Goal: Task Accomplishment & Management: Manage account settings

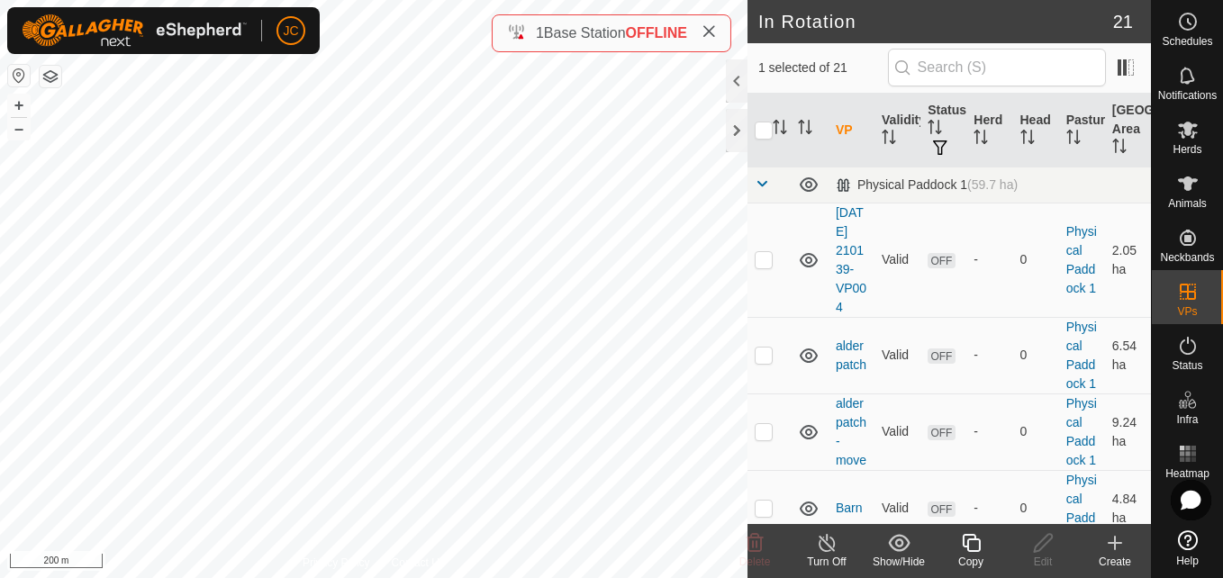
checkbox input "false"
checkbox input "true"
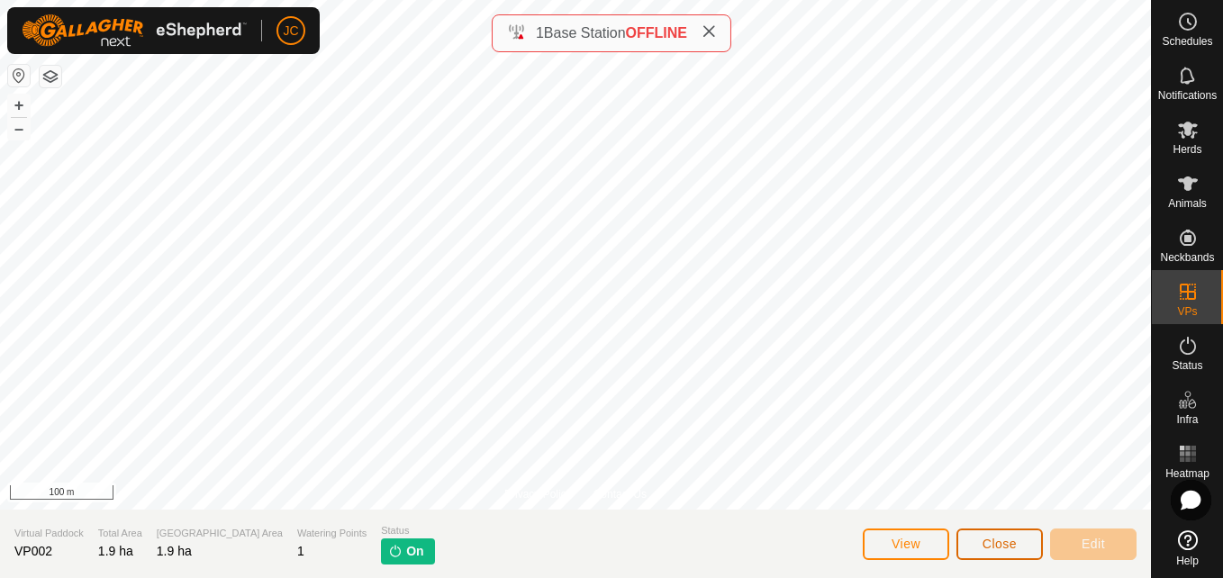
click at [1022, 535] on button "Close" at bounding box center [1000, 545] width 86 height 32
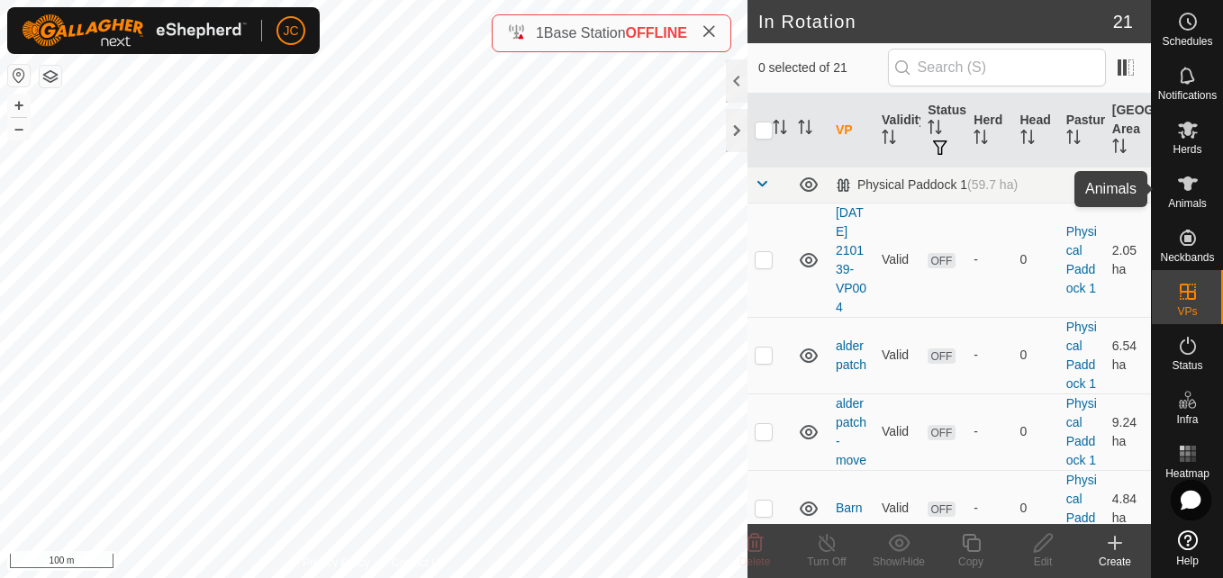
click at [1164, 201] on div "Animals" at bounding box center [1187, 189] width 71 height 54
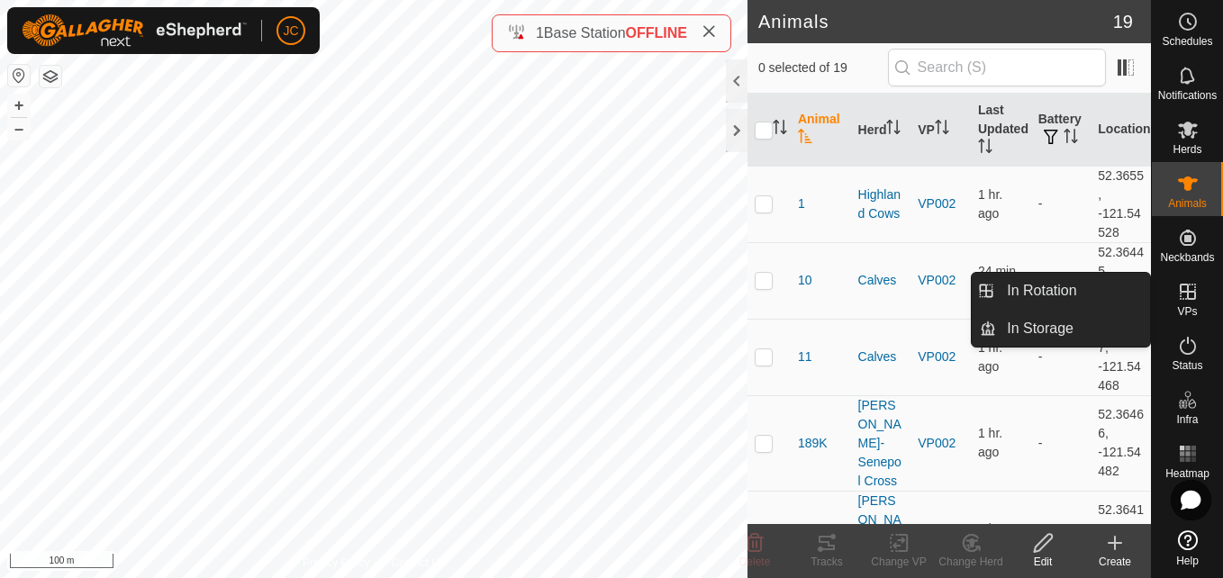
click at [1075, 277] on link "In Rotation" at bounding box center [1073, 291] width 154 height 36
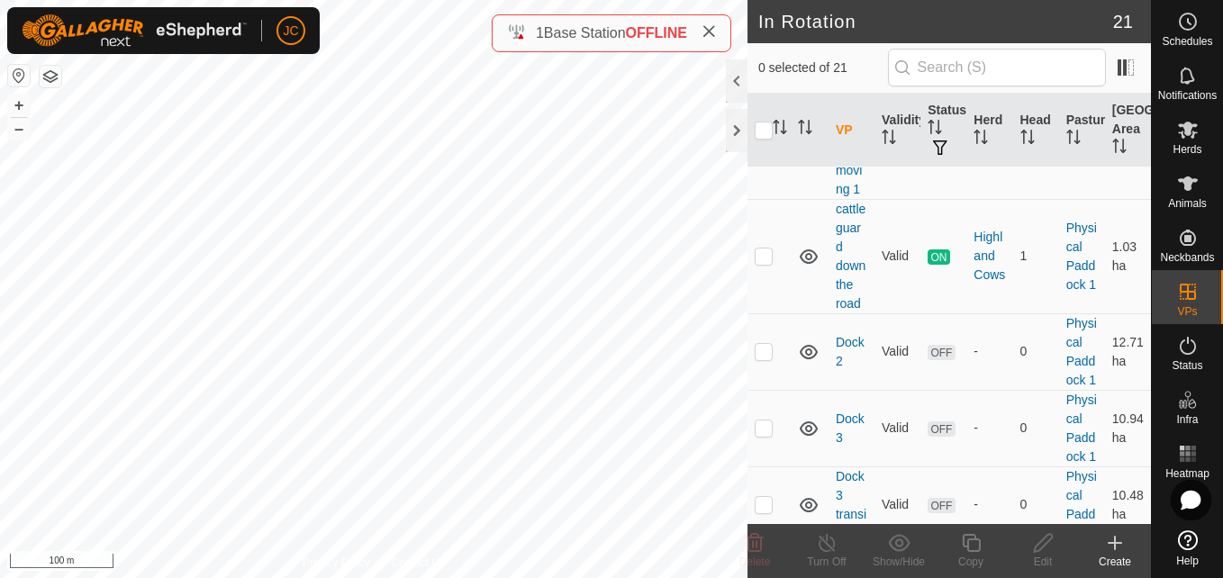
scroll to position [480, 0]
click at [773, 314] on td at bounding box center [769, 257] width 43 height 114
checkbox input "true"
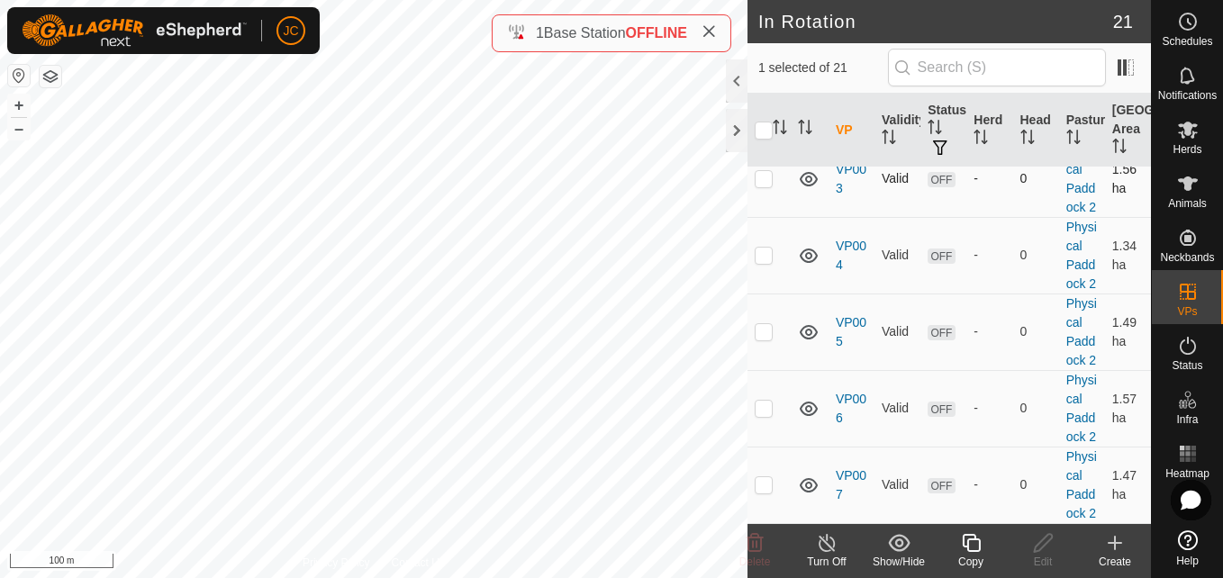
scroll to position [1769, 0]
click at [754, 141] on td at bounding box center [769, 92] width 43 height 95
checkbox input "false"
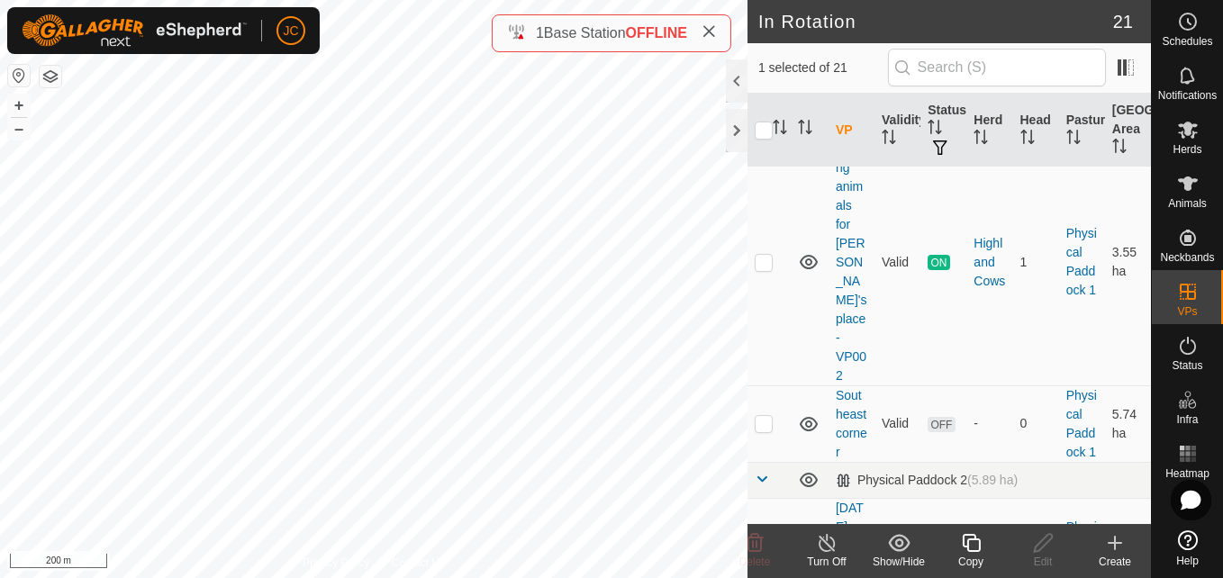
scroll to position [1075, 0]
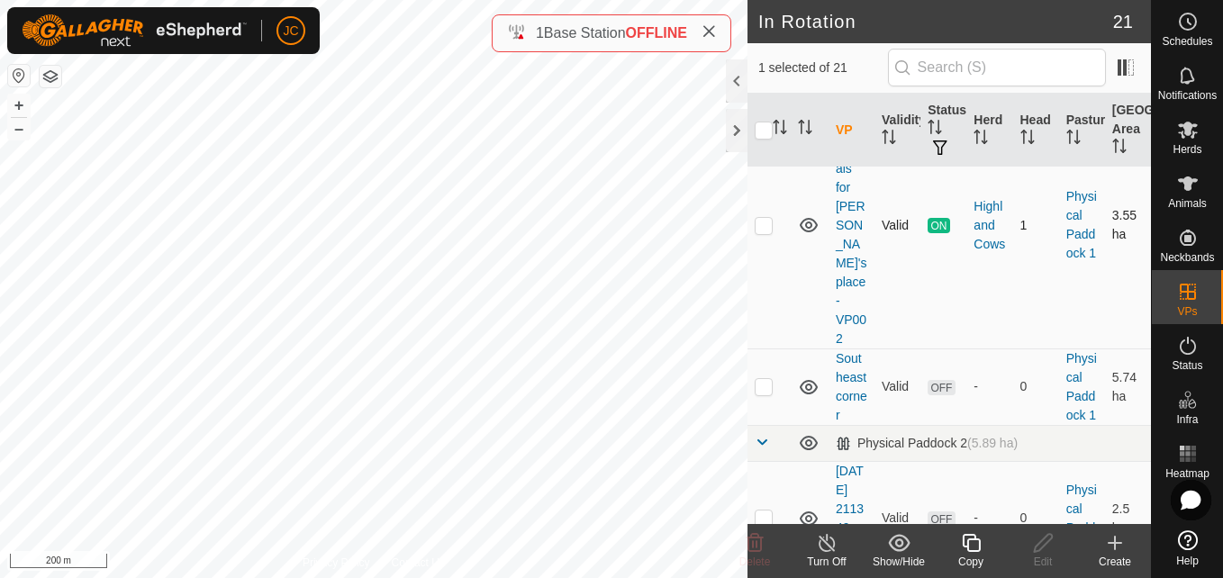
click at [762, 232] on p-checkbox at bounding box center [764, 225] width 18 height 14
checkbox input "true"
click at [988, 254] on div "Highland Cows" at bounding box center [990, 225] width 32 height 57
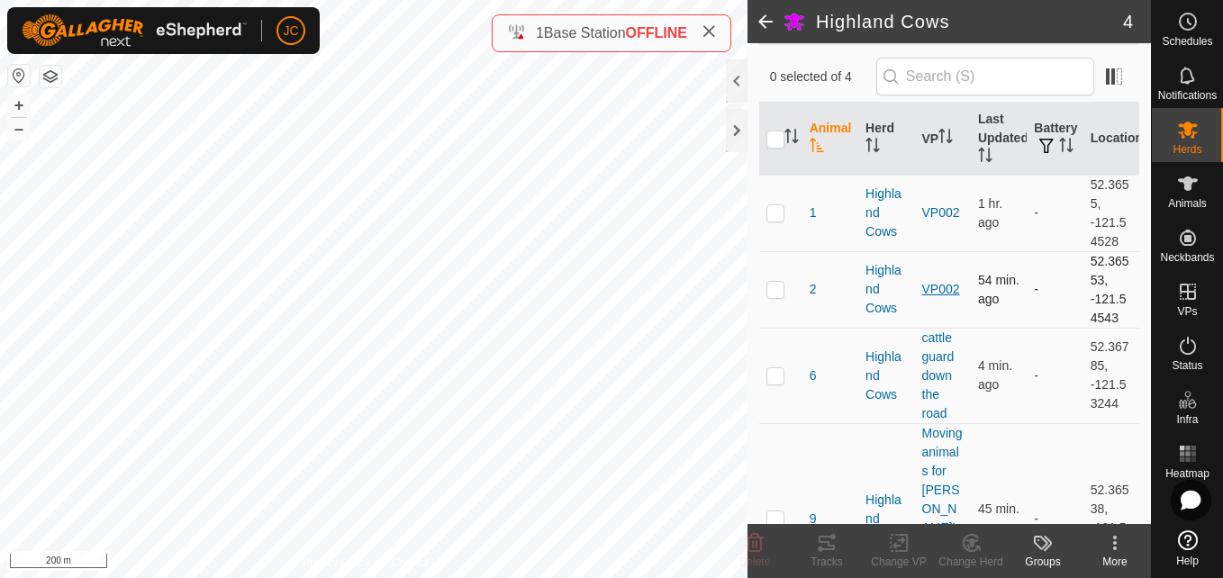
scroll to position [127, 0]
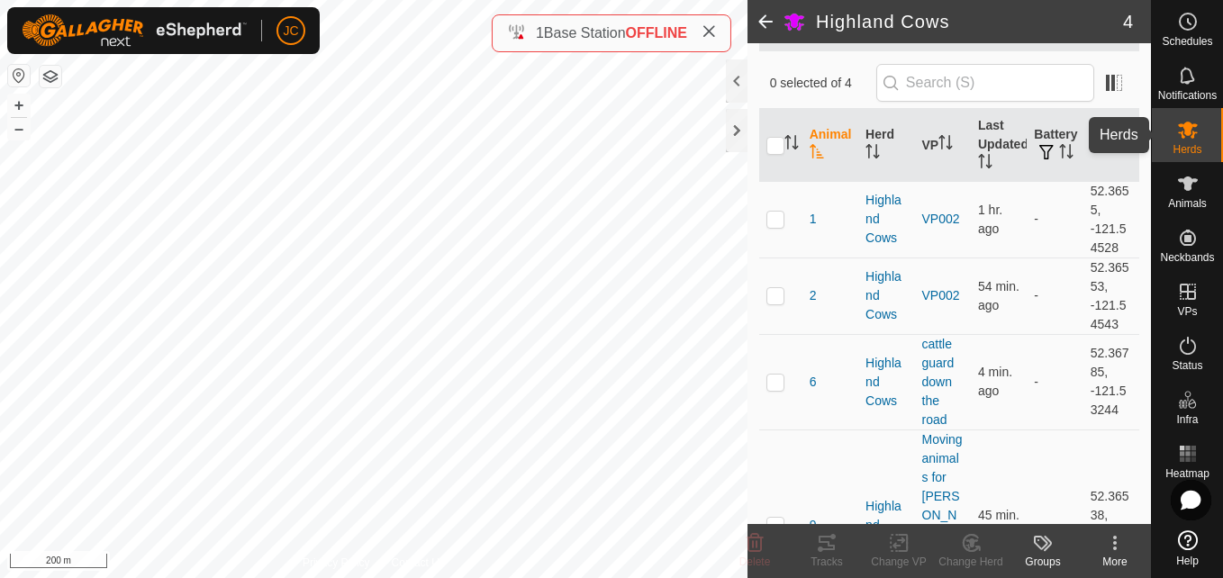
click at [1187, 138] on icon at bounding box center [1188, 130] width 22 height 22
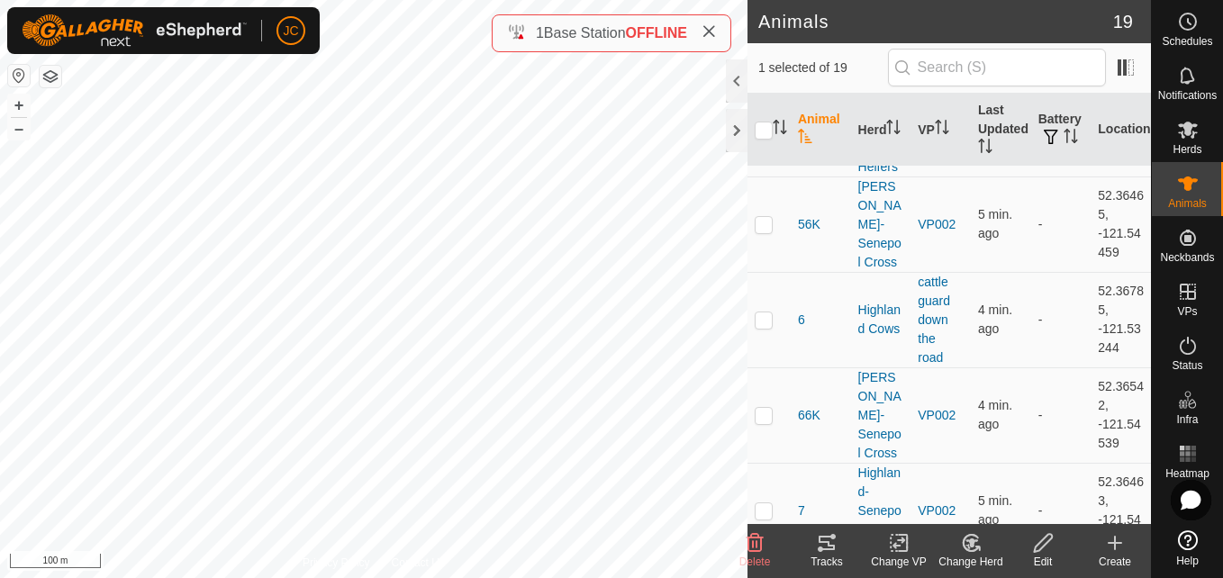
scroll to position [1287, 0]
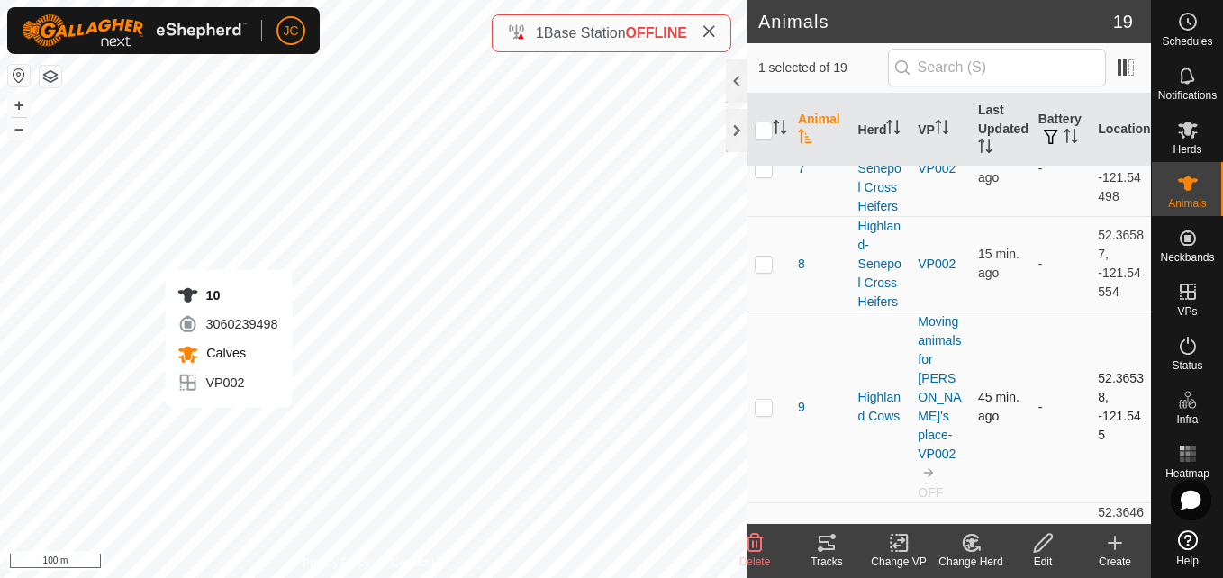
checkbox input "true"
checkbox input "false"
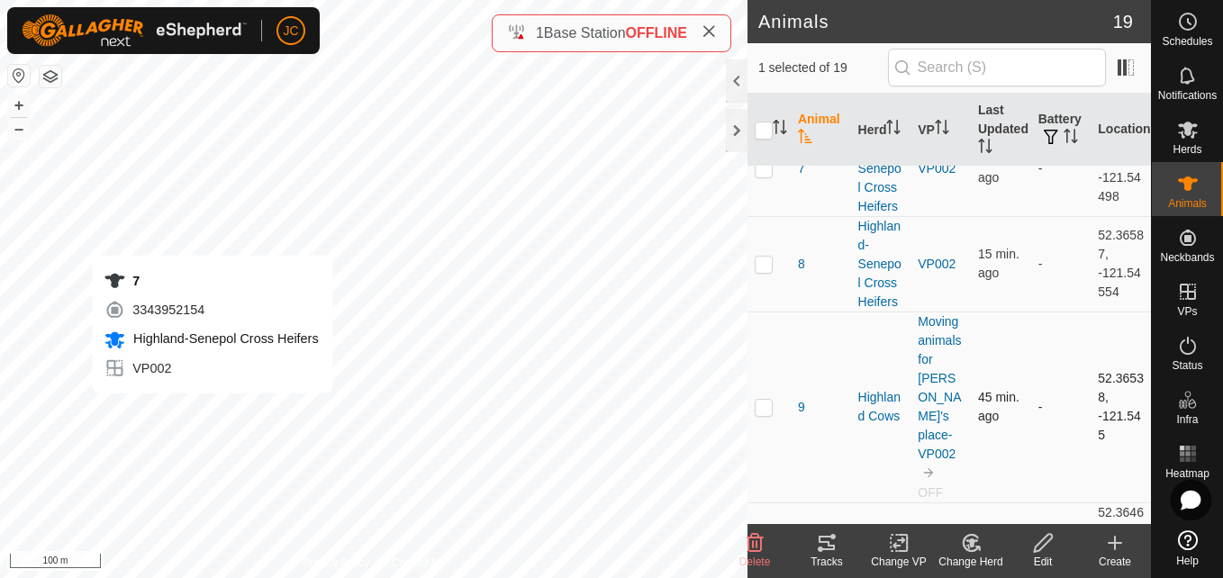
checkbox input "false"
checkbox input "true"
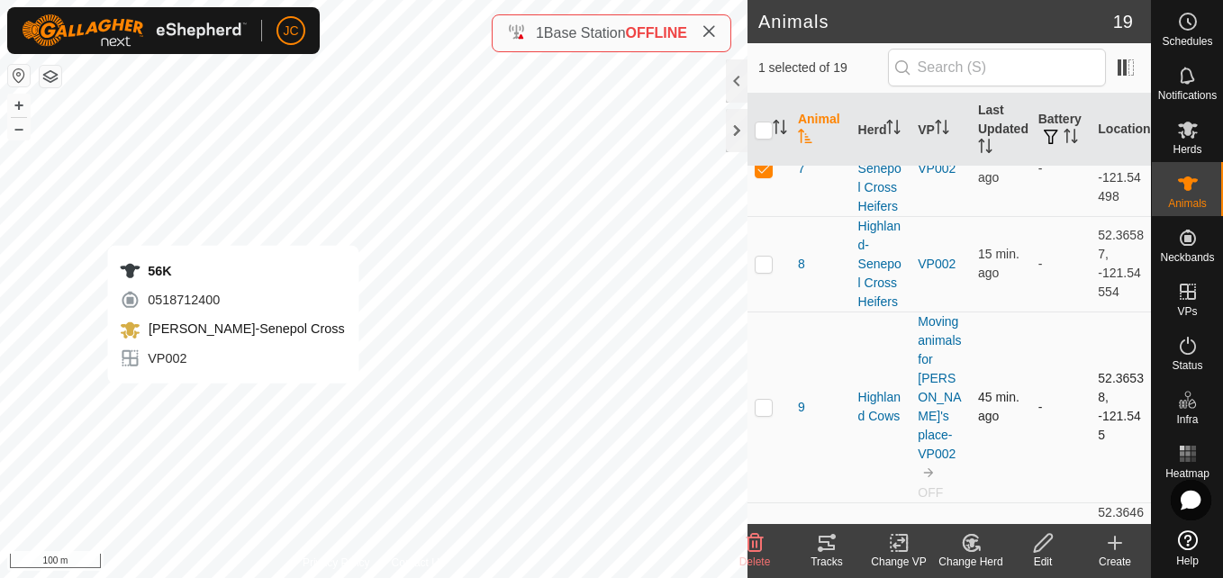
checkbox input "true"
checkbox input "false"
checkbox input "true"
checkbox input "false"
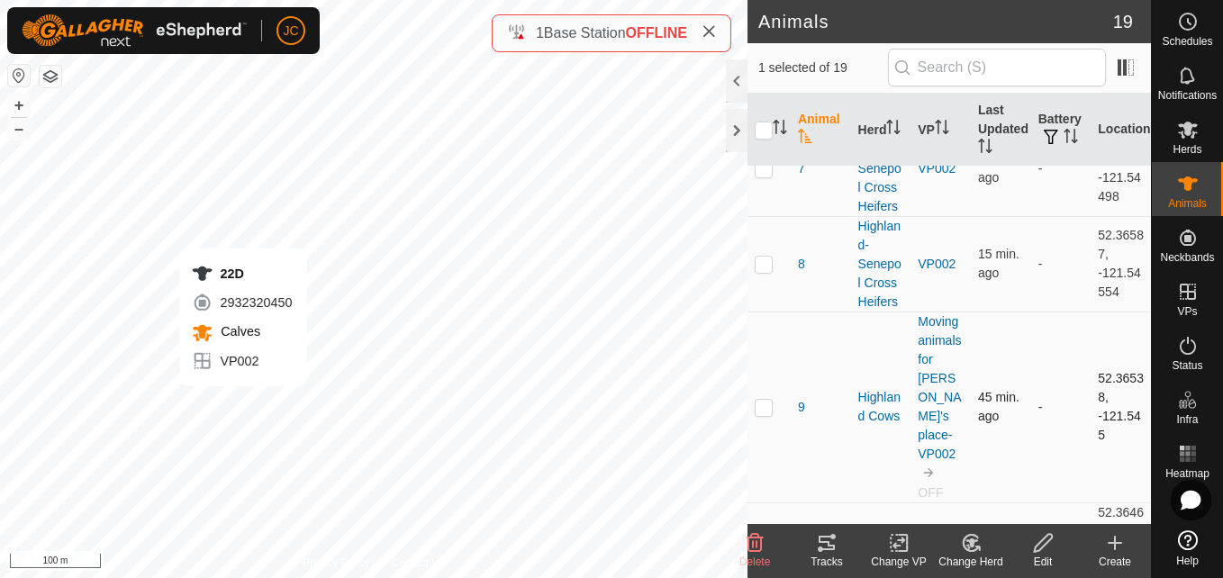
checkbox input "false"
checkbox input "true"
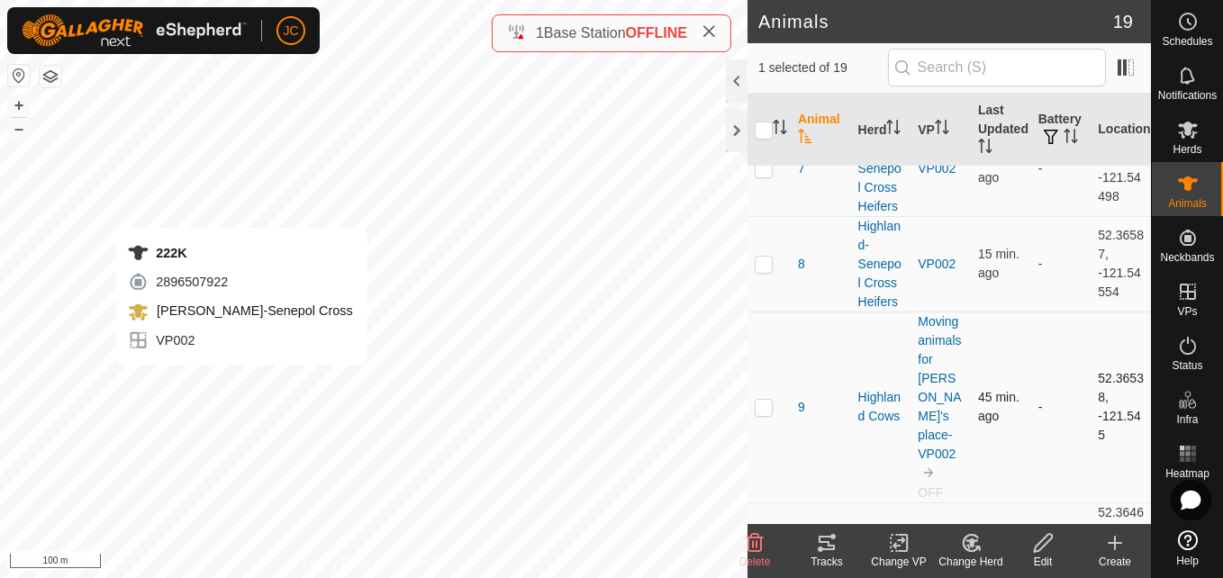
checkbox input "true"
checkbox input "false"
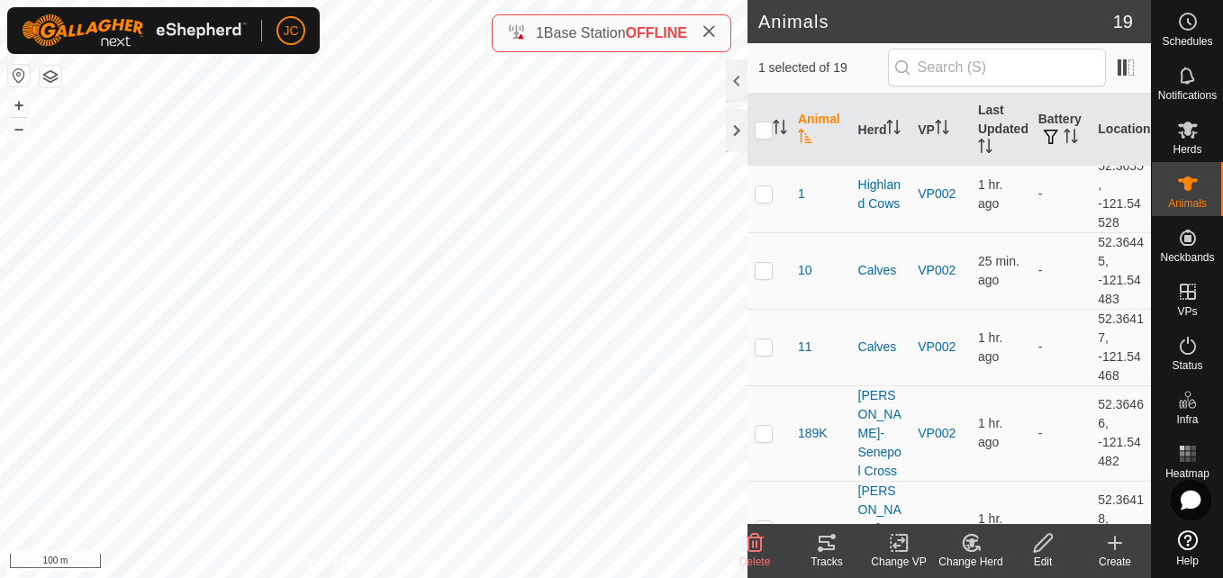
scroll to position [0, 0]
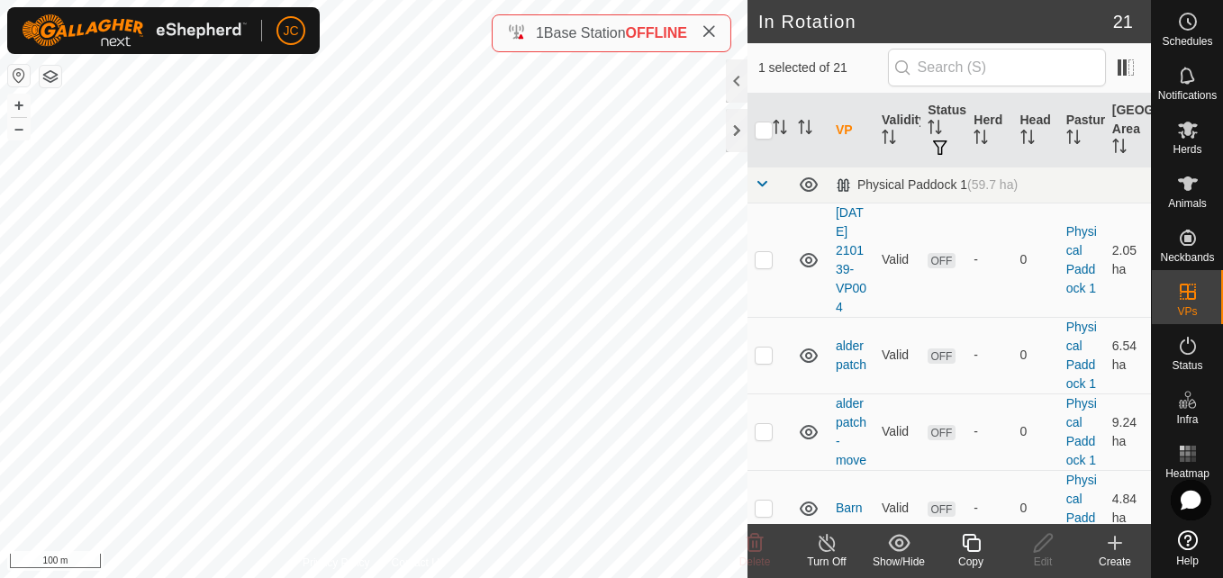
checkbox input "true"
checkbox input "false"
checkbox input "true"
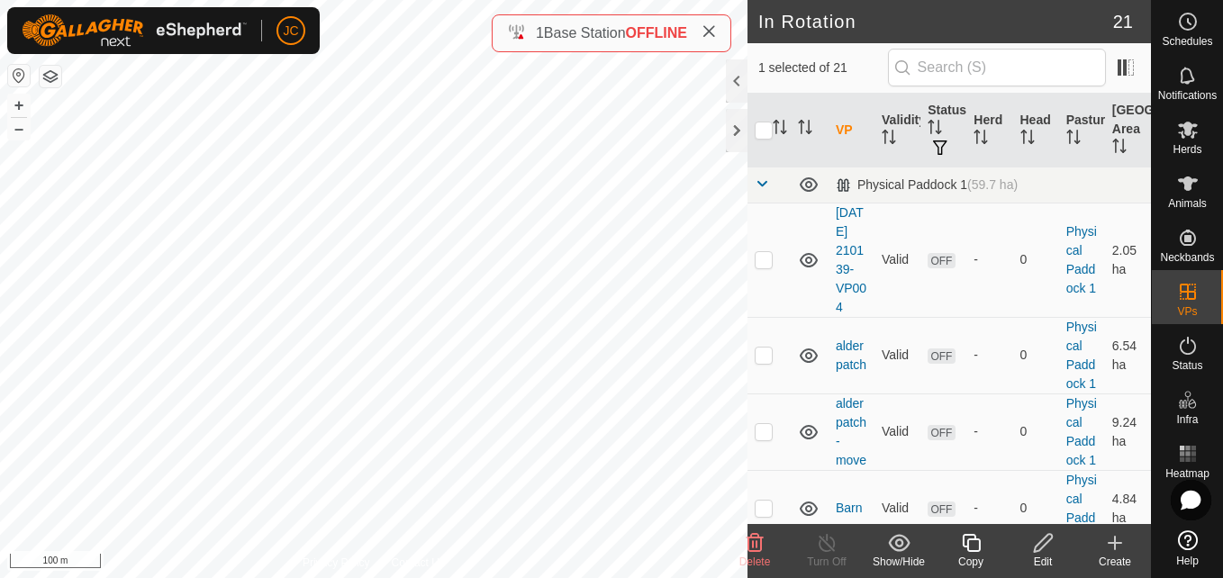
checkbox input "false"
checkbox input "true"
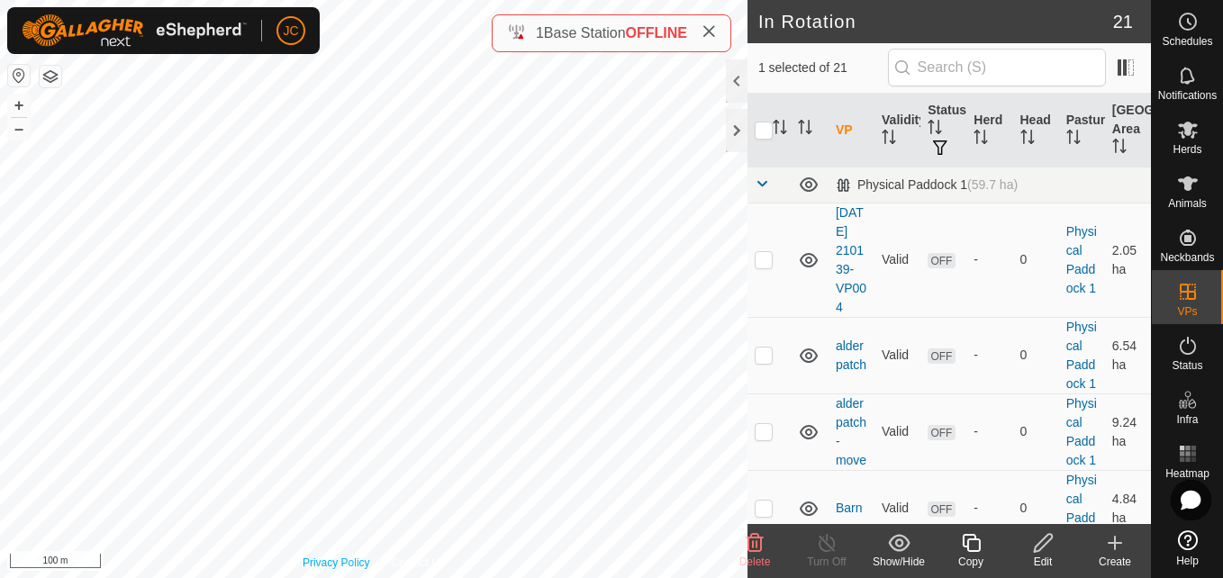
checkbox input "false"
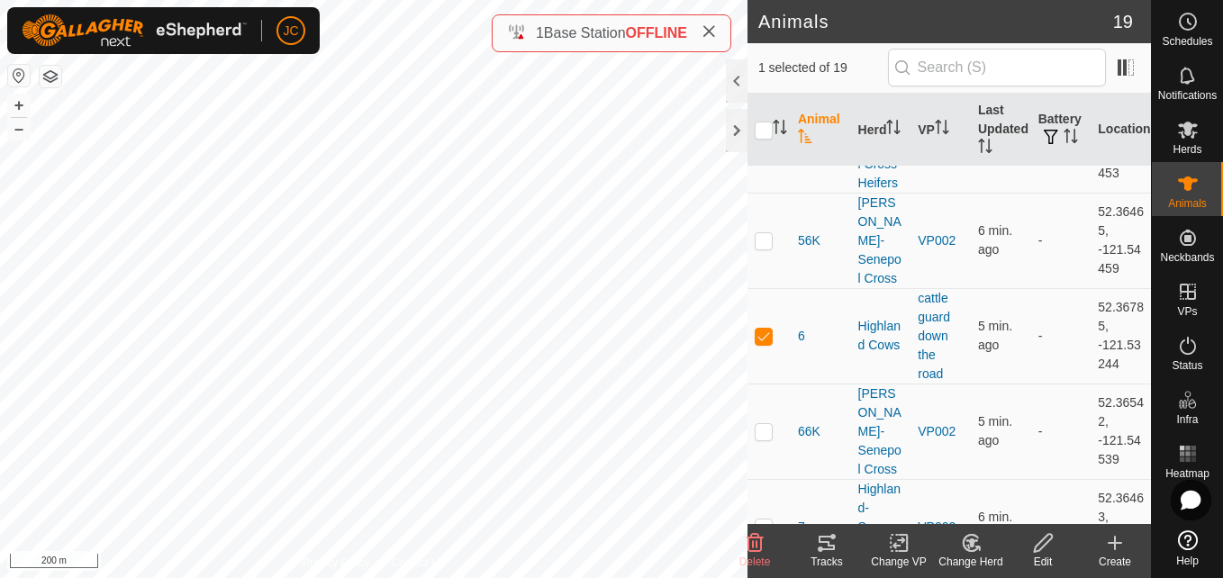
scroll to position [952, 0]
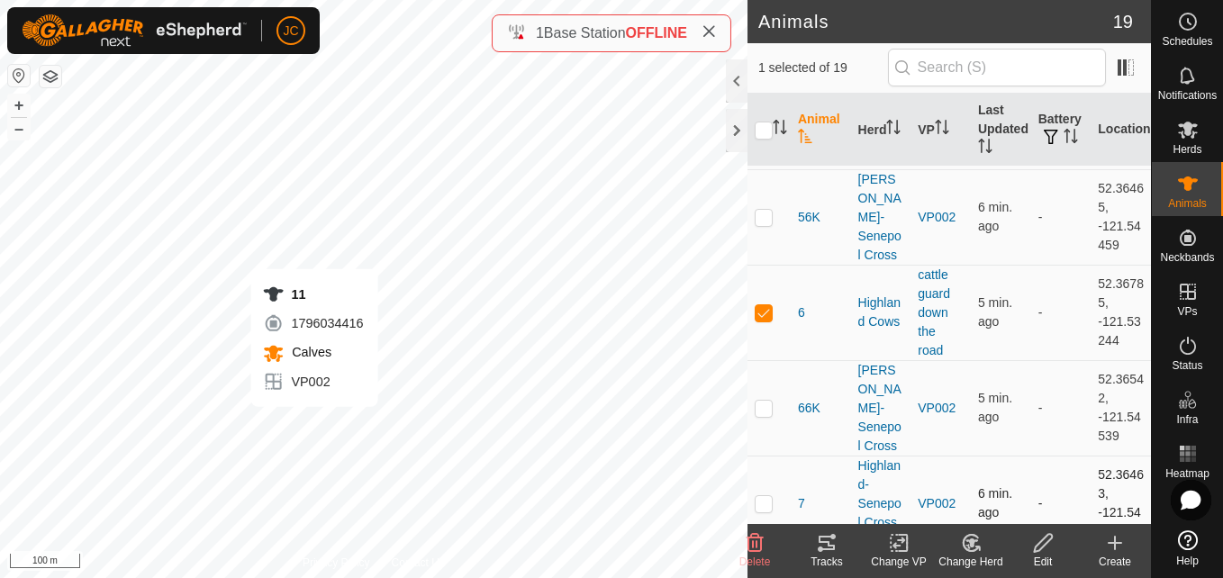
checkbox input "true"
checkbox input "false"
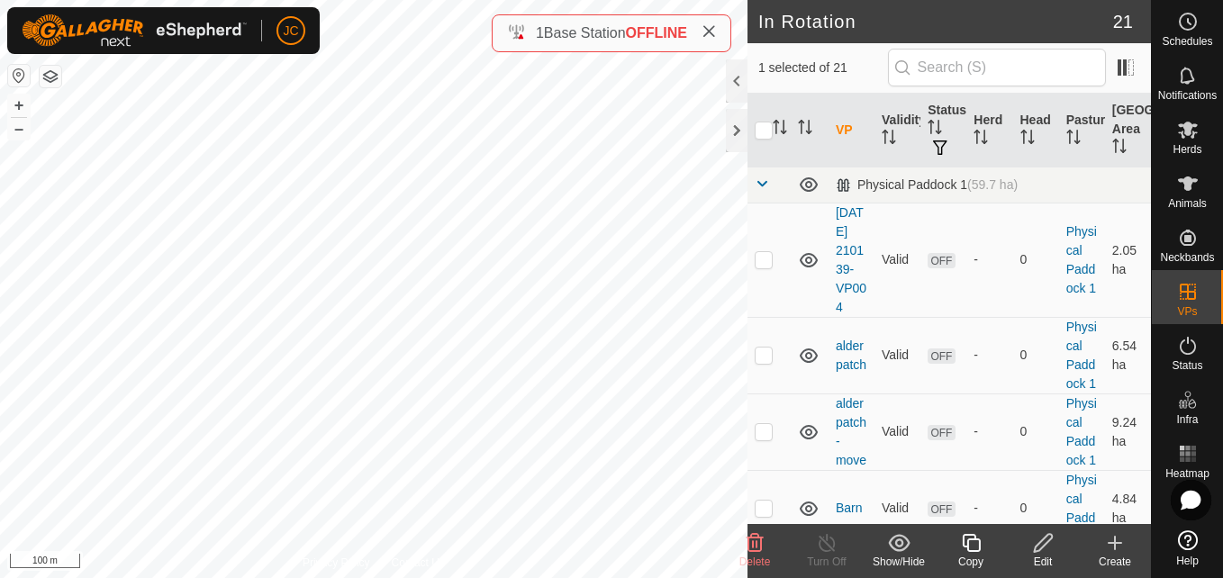
checkbox input "true"
checkbox input "false"
checkbox input "true"
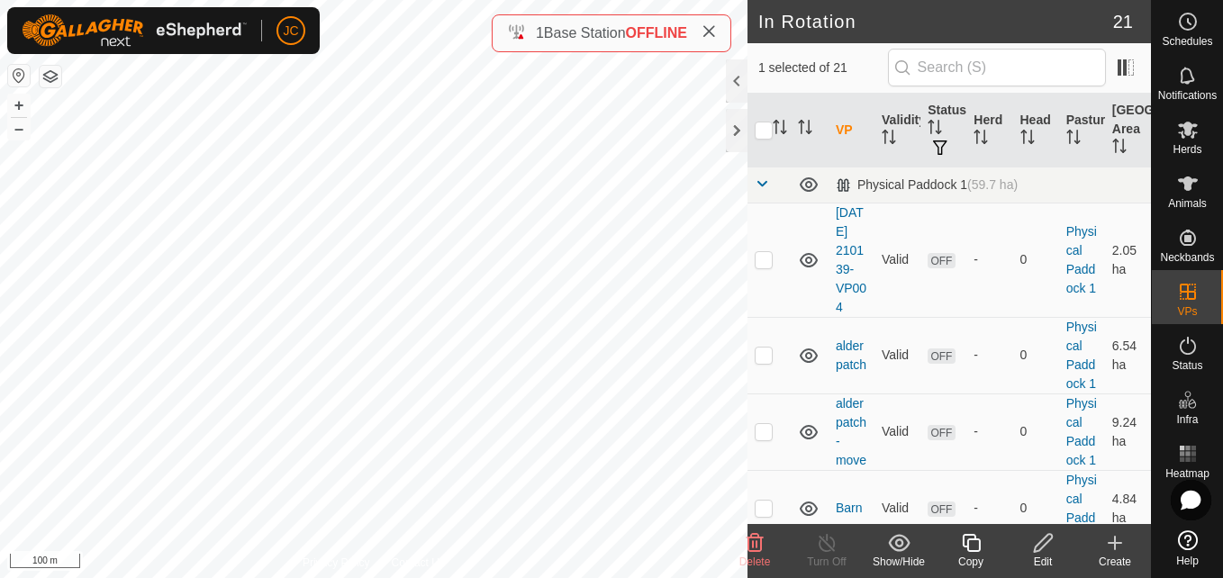
checkbox input "false"
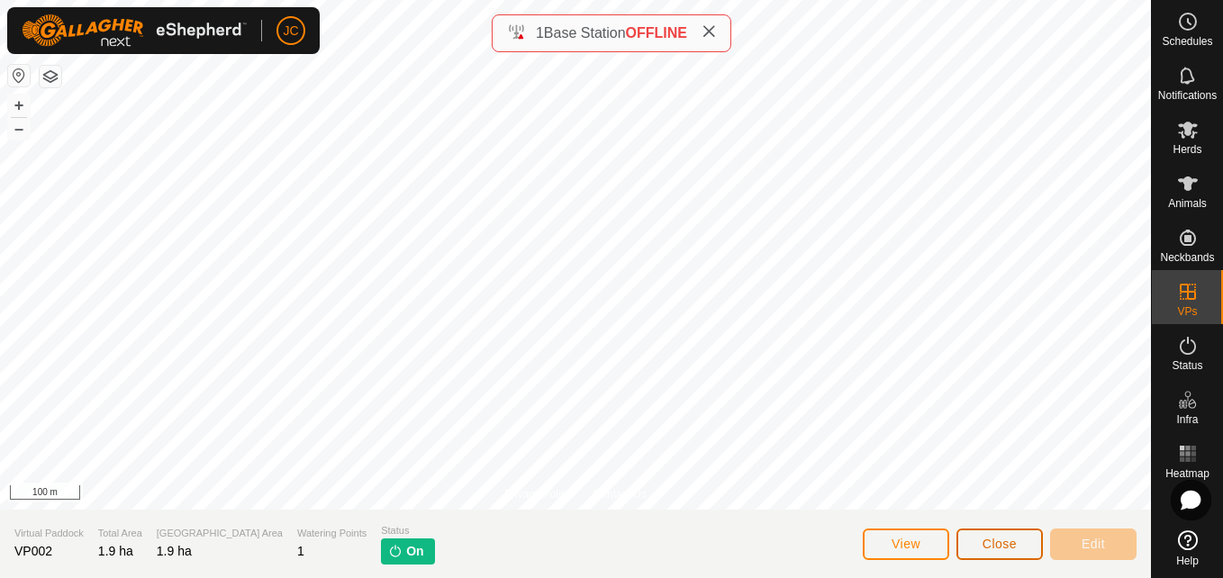
click at [993, 543] on span "Close" at bounding box center [1000, 544] width 34 height 14
